Goal: Task Accomplishment & Management: Use online tool/utility

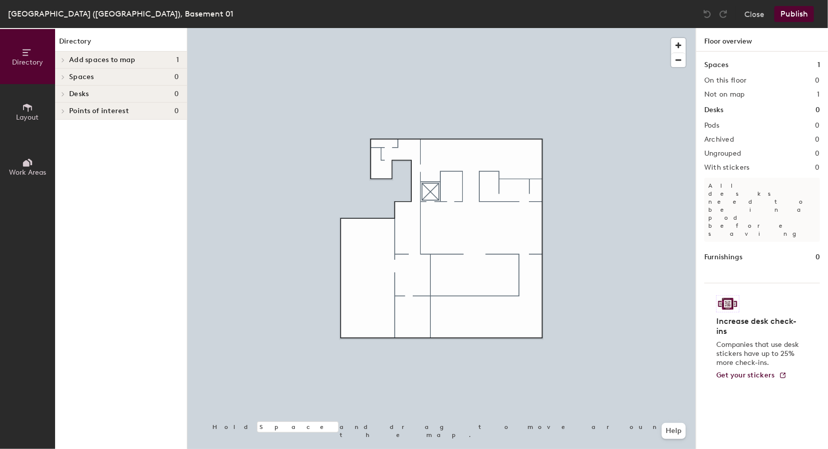
click at [88, 59] on span "Add spaces to map" at bounding box center [102, 60] width 67 height 8
click at [85, 77] on p "B1-001 The Grand Vault" at bounding box center [107, 77] width 76 height 12
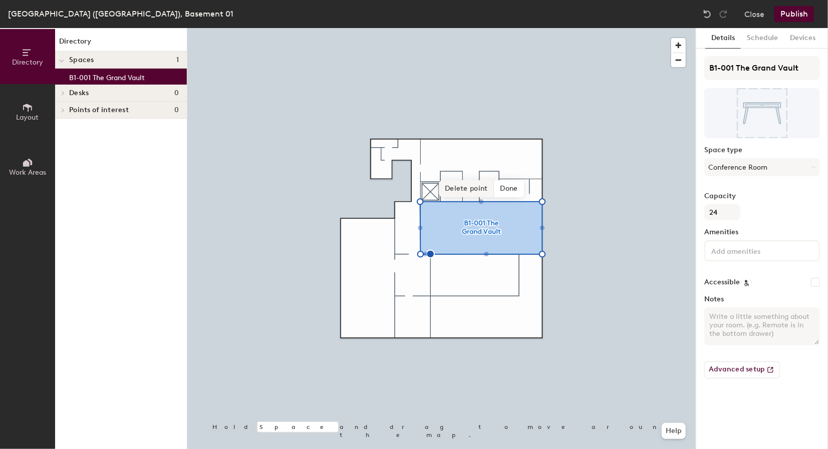
click at [469, 193] on span "Delete point" at bounding box center [466, 188] width 55 height 17
click at [502, 183] on span "Done" at bounding box center [501, 188] width 30 height 17
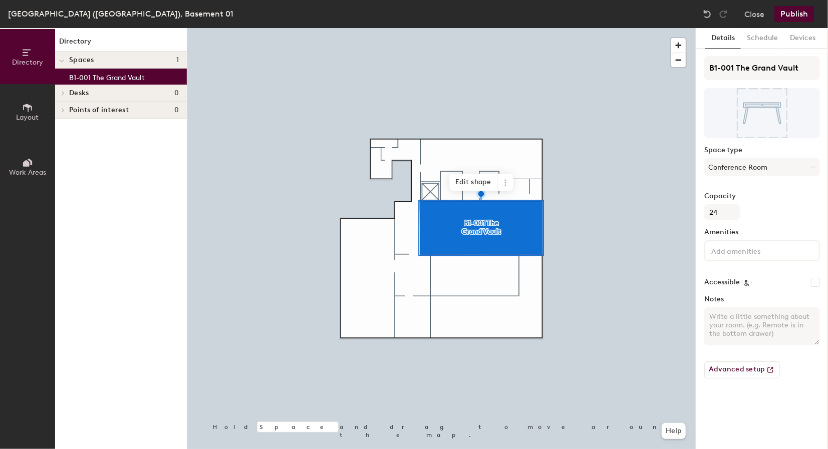
click at [70, 112] on span "Points of interest" at bounding box center [99, 110] width 60 height 8
click at [65, 109] on div at bounding box center [61, 110] width 13 height 17
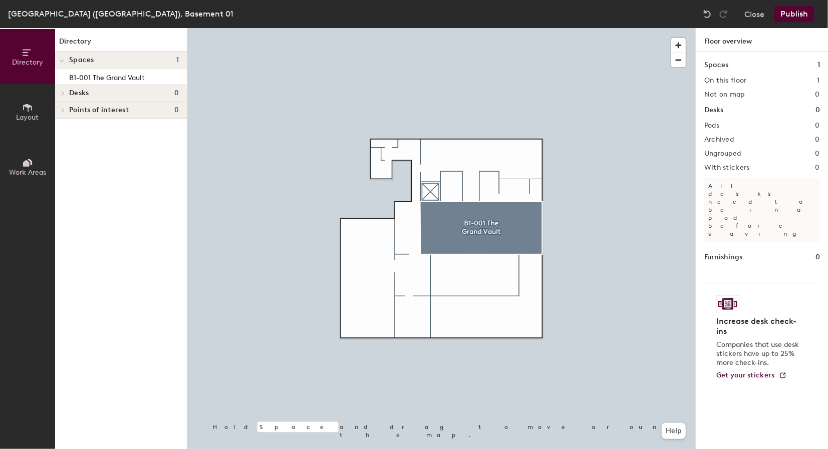
click at [59, 94] on span at bounding box center [62, 93] width 9 height 5
drag, startPoint x: 60, startPoint y: 112, endPoint x: 65, endPoint y: 111, distance: 5.1
click at [61, 113] on div at bounding box center [61, 110] width 13 height 17
click at [35, 125] on button "Layout" at bounding box center [27, 111] width 55 height 55
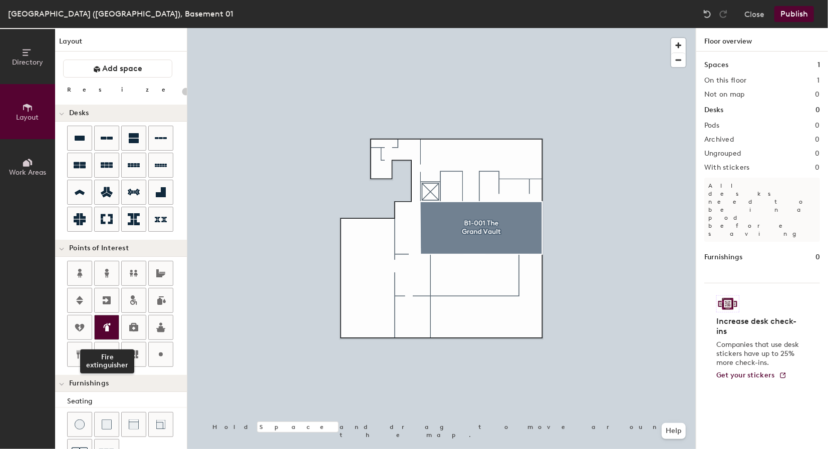
drag, startPoint x: 134, startPoint y: 303, endPoint x: 105, endPoint y: 331, distance: 40.4
click at [105, 331] on div "Fire extinguisher" at bounding box center [127, 315] width 120 height 108
click at [380, 168] on div "Directory Layout Work Areas Layout Add space Resize Desks Points of Interest Fu…" at bounding box center [414, 238] width 828 height 421
click at [430, 192] on div "Directory Layout Work Areas Layout Add space Resize Desks Points of Interest Fu…" at bounding box center [414, 238] width 828 height 421
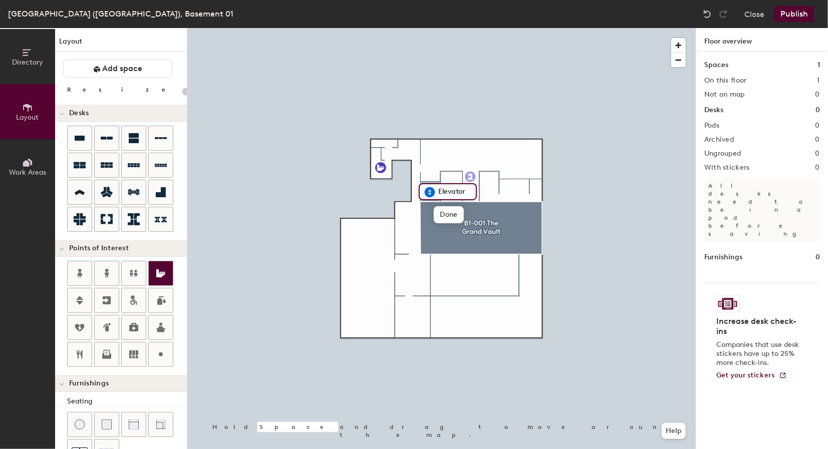
click at [470, 177] on div "Directory Layout Work Areas Layout Add space Resize Desks Points of Interest Fu…" at bounding box center [414, 238] width 828 height 421
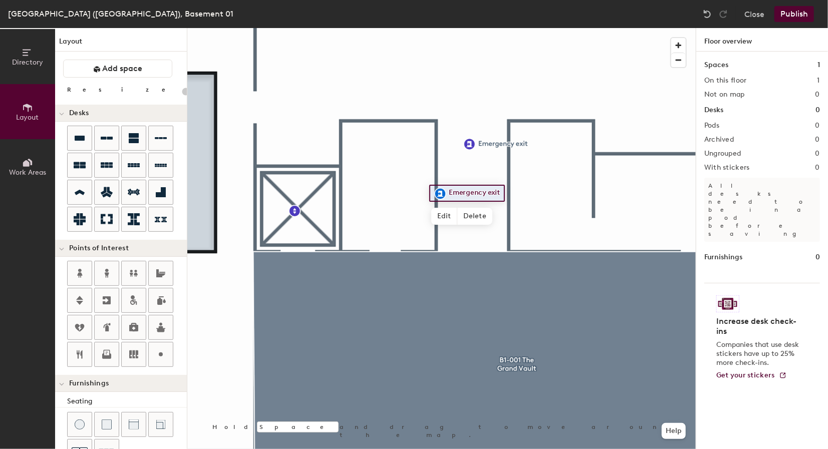
click at [407, 28] on div at bounding box center [441, 28] width 508 height 0
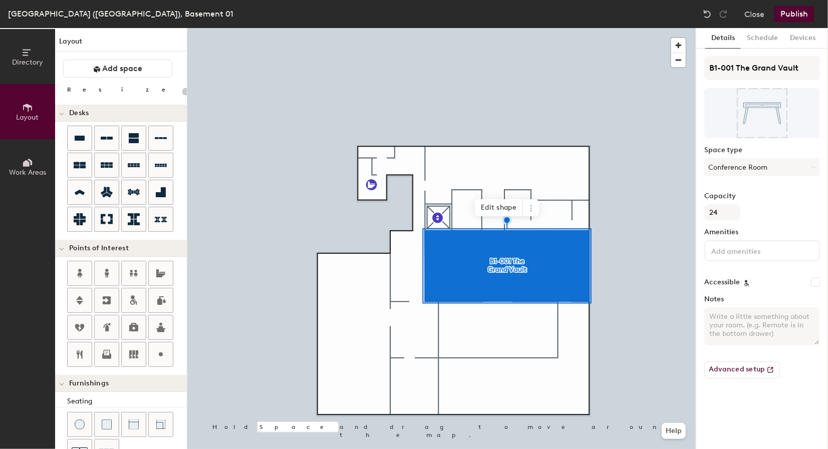
click at [803, 18] on button "Publish" at bounding box center [794, 14] width 40 height 16
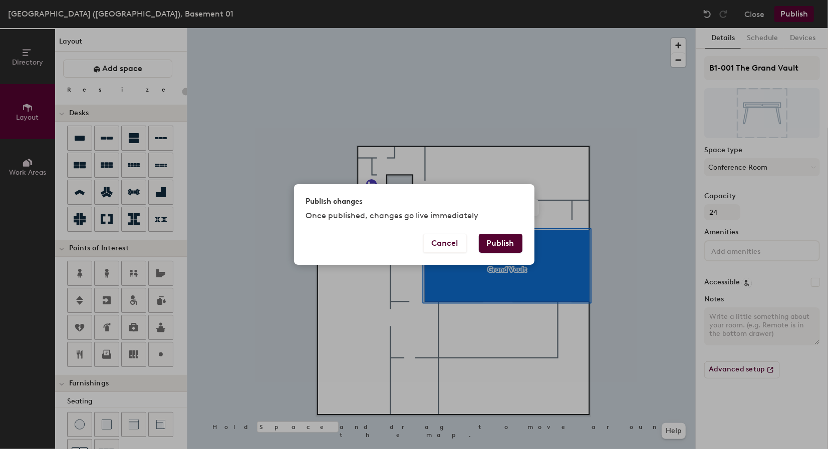
click at [494, 244] on button "Publish" at bounding box center [501, 243] width 44 height 19
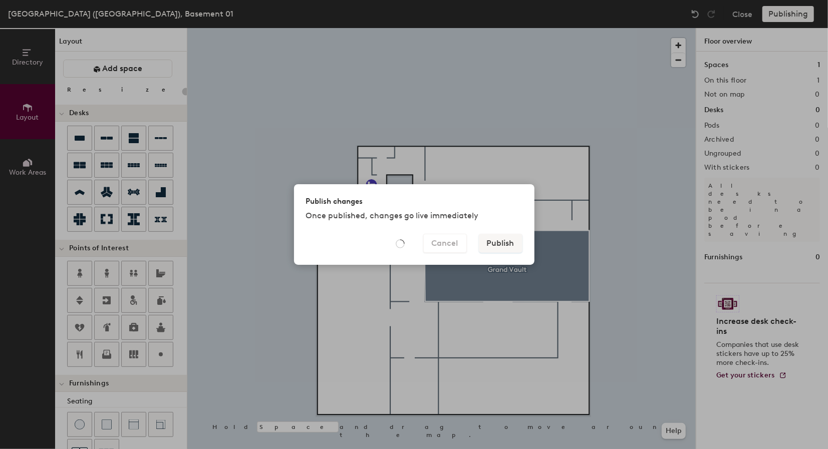
type input "20"
